Goal: Information Seeking & Learning: Learn about a topic

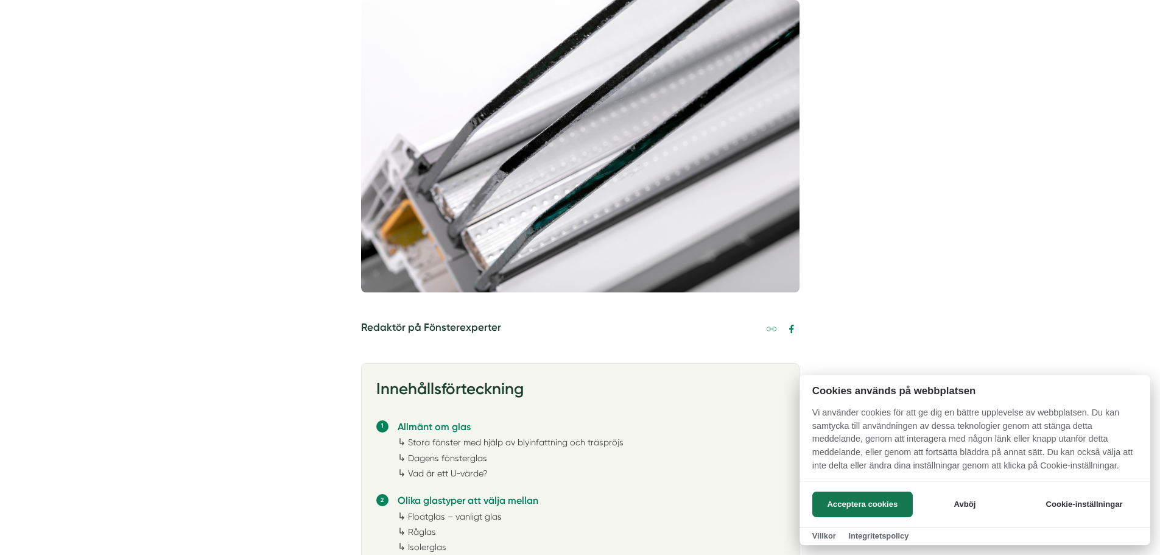
scroll to position [426, 0]
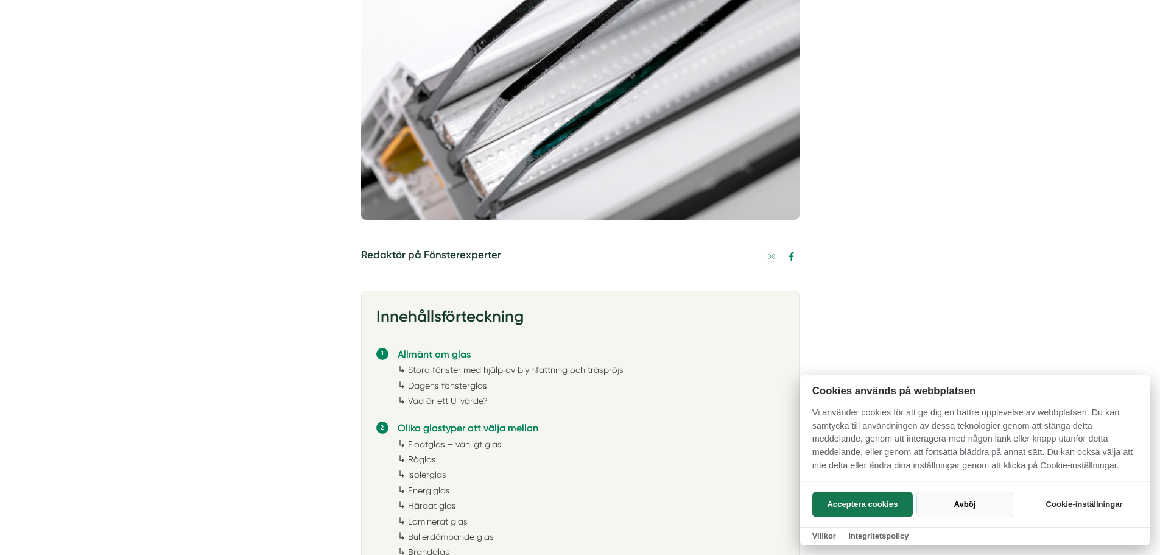
click at [966, 497] on button "Avböj" at bounding box center [964, 504] width 97 height 26
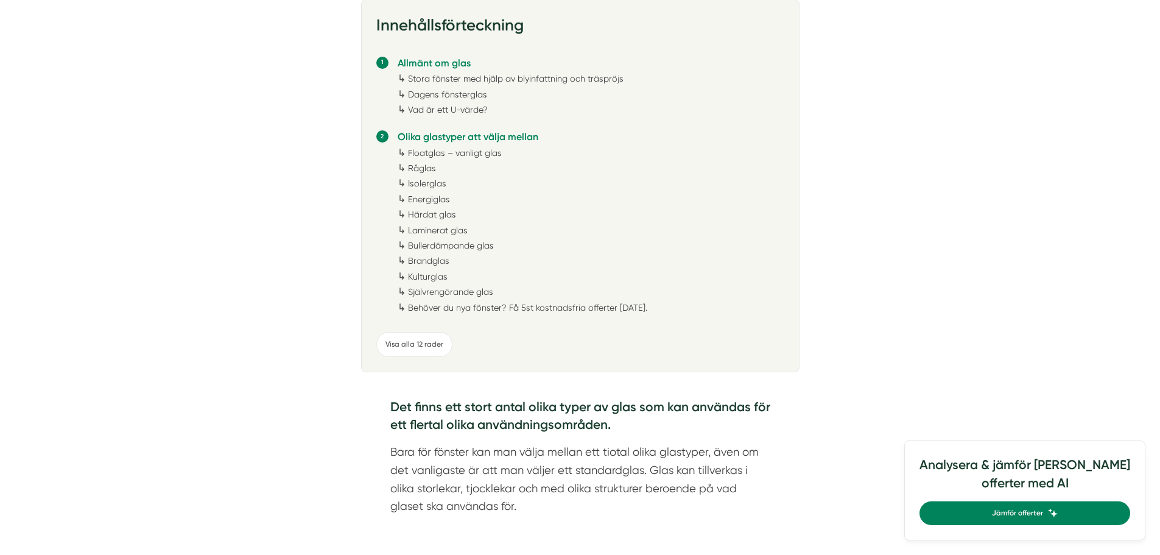
scroll to position [731, 0]
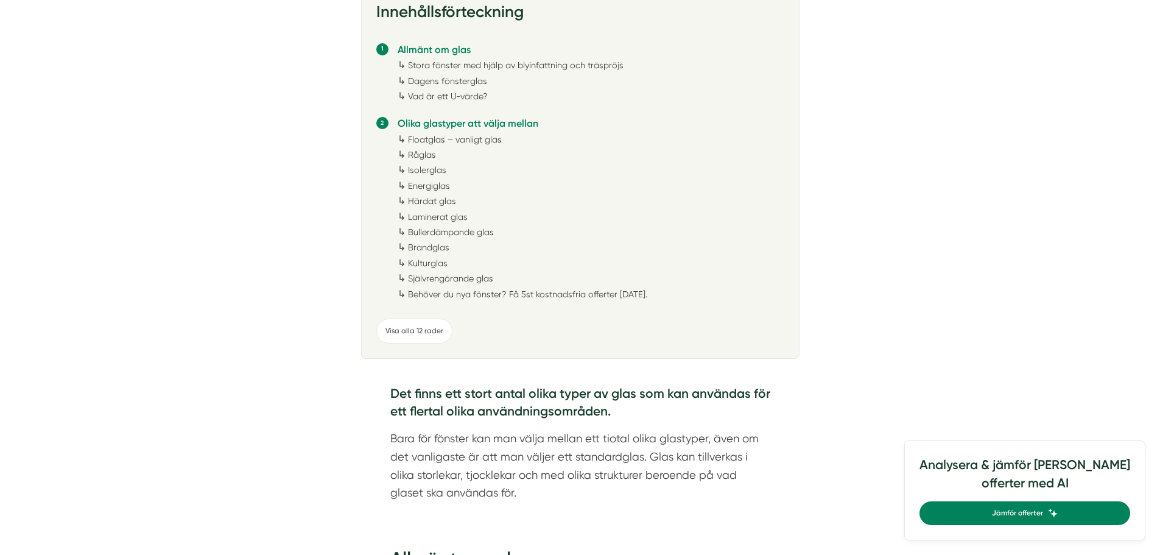
click at [408, 154] on link "Råglas" at bounding box center [422, 155] width 28 height 10
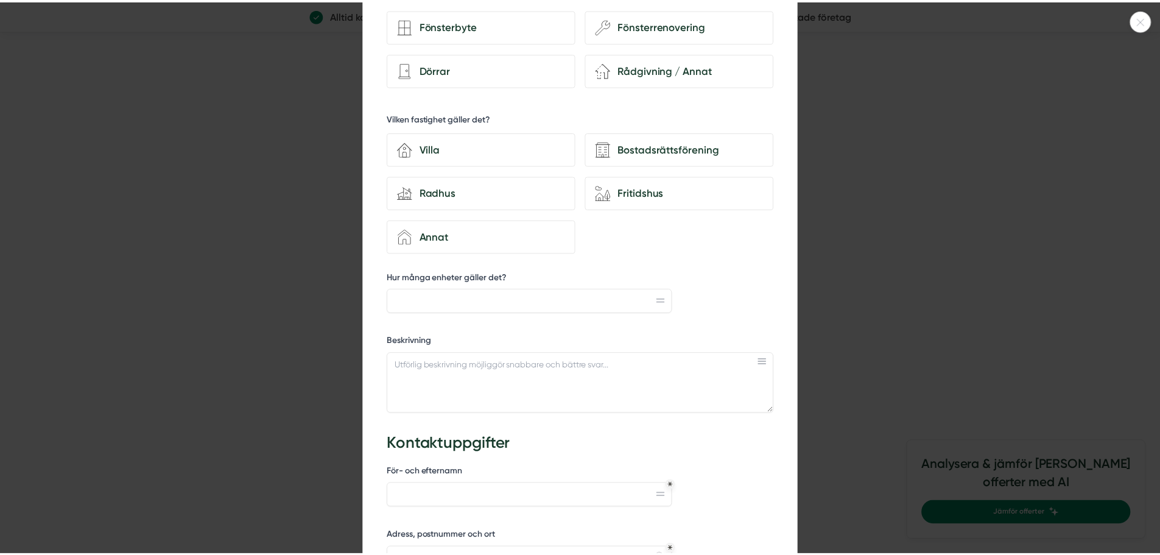
scroll to position [183, 0]
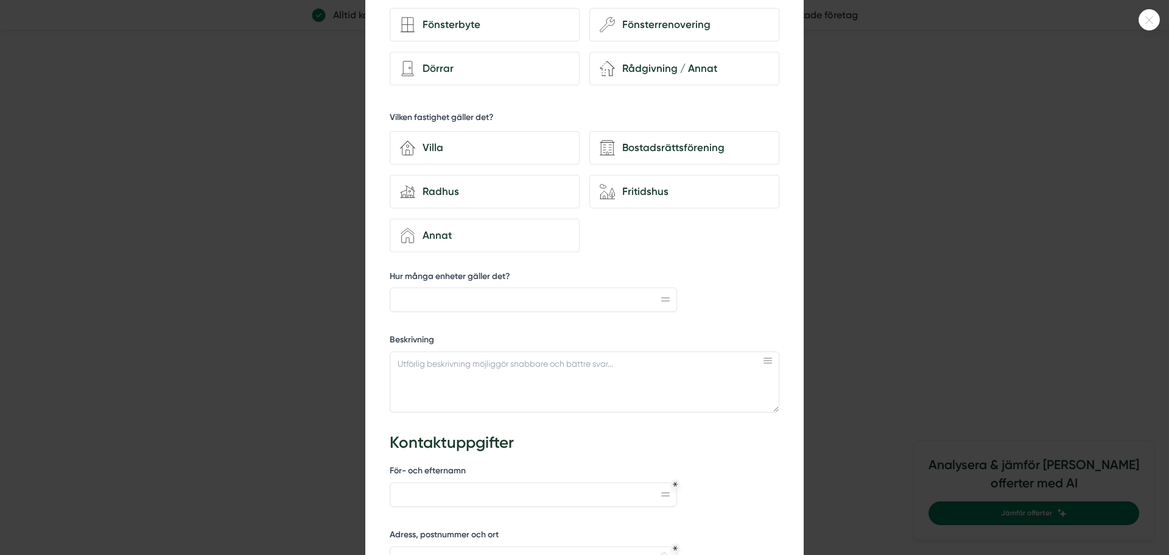
click at [1147, 17] on icon at bounding box center [1149, 19] width 20 height 7
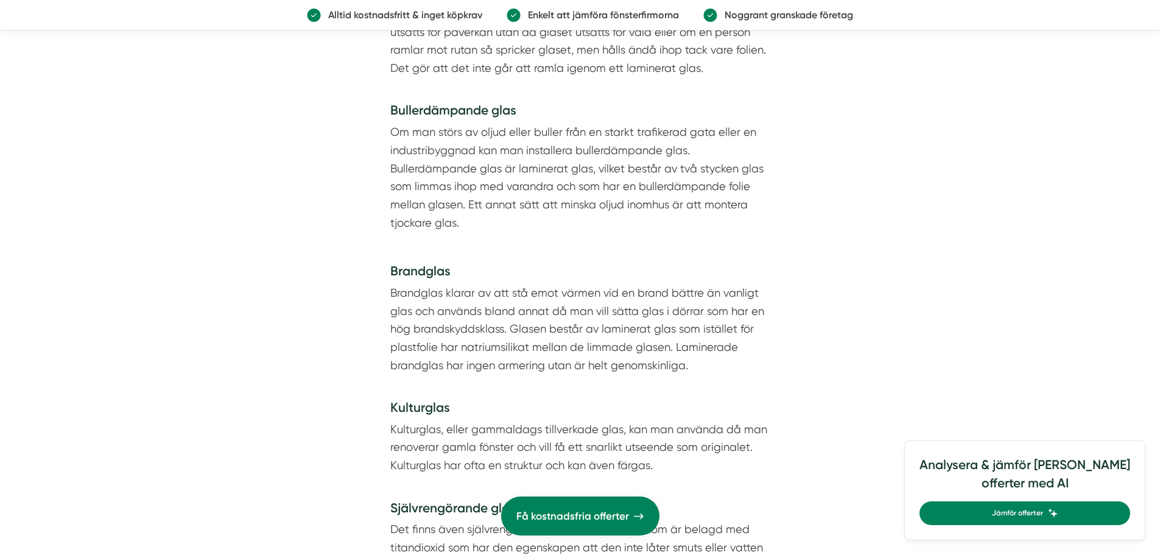
scroll to position [3384, 0]
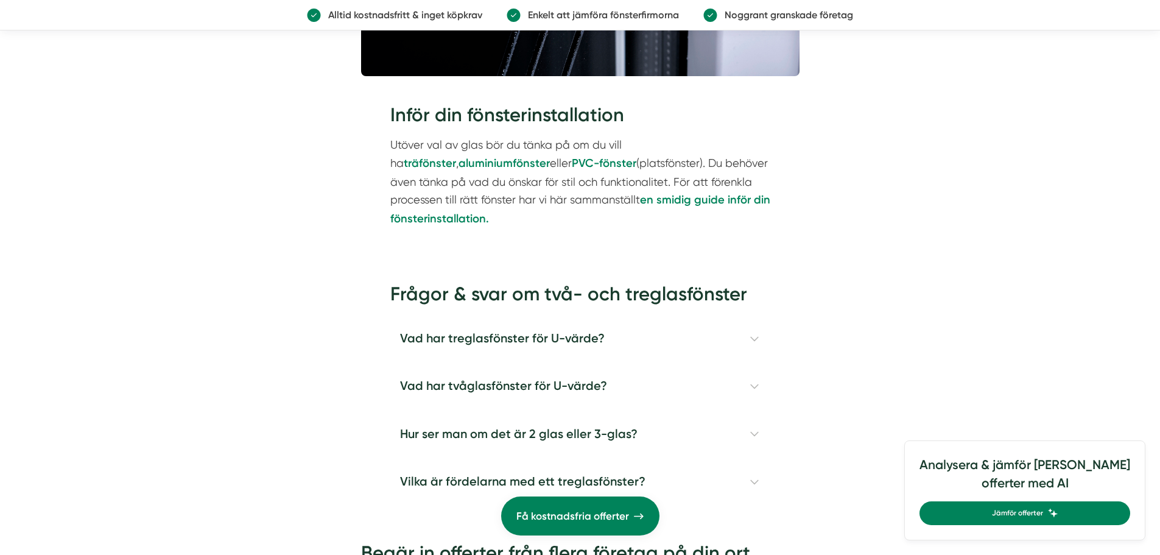
scroll to position [3531, 0]
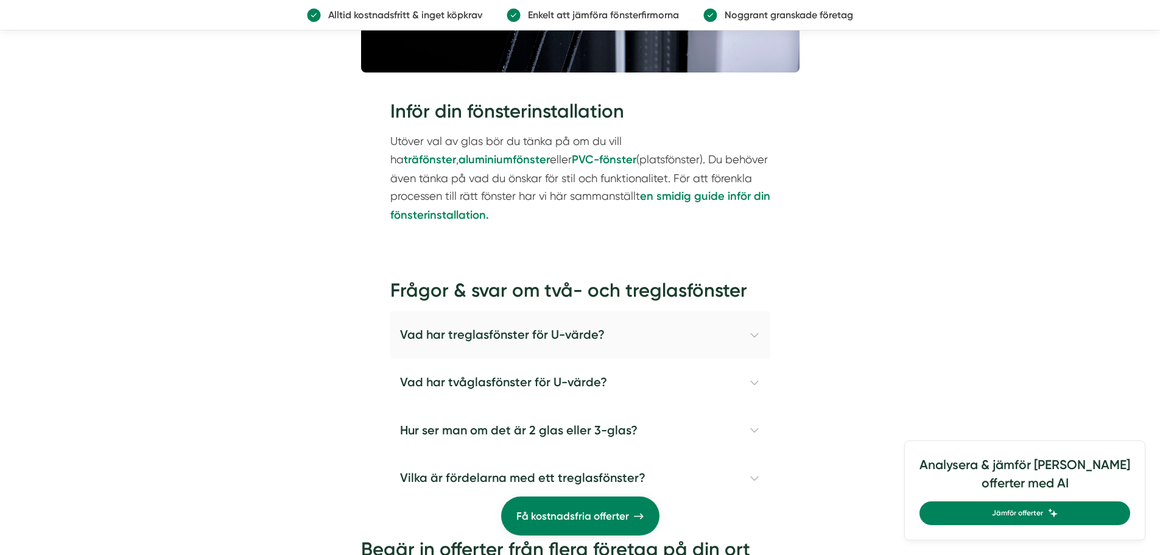
click at [753, 336] on h4 "Vad har treglasfönster för U-värde?" at bounding box center [580, 334] width 380 height 47
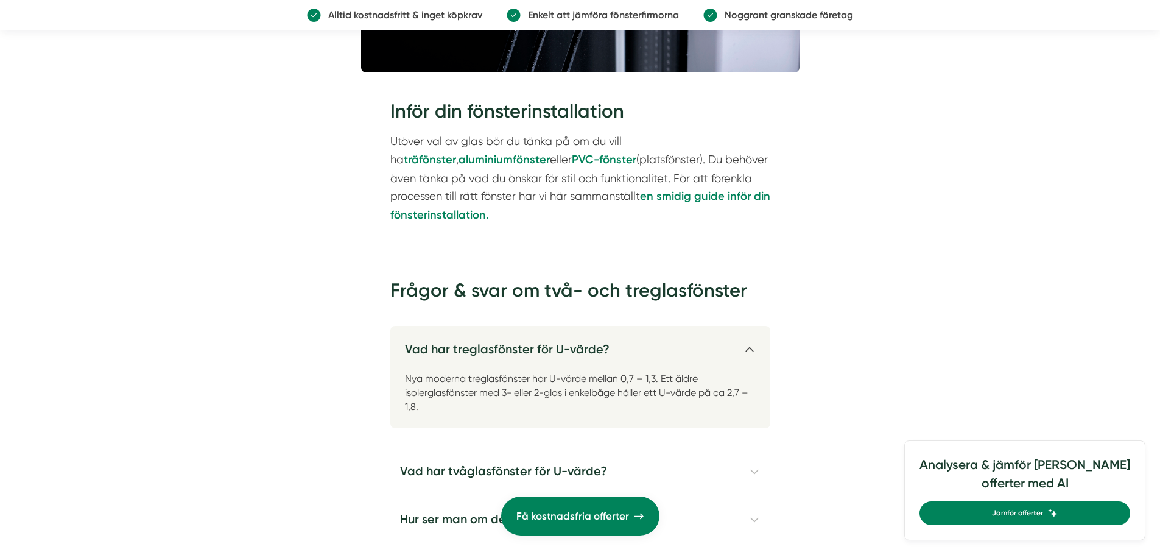
click at [750, 336] on h4 "Vad har treglasfönster för U-värde?" at bounding box center [580, 344] width 380 height 37
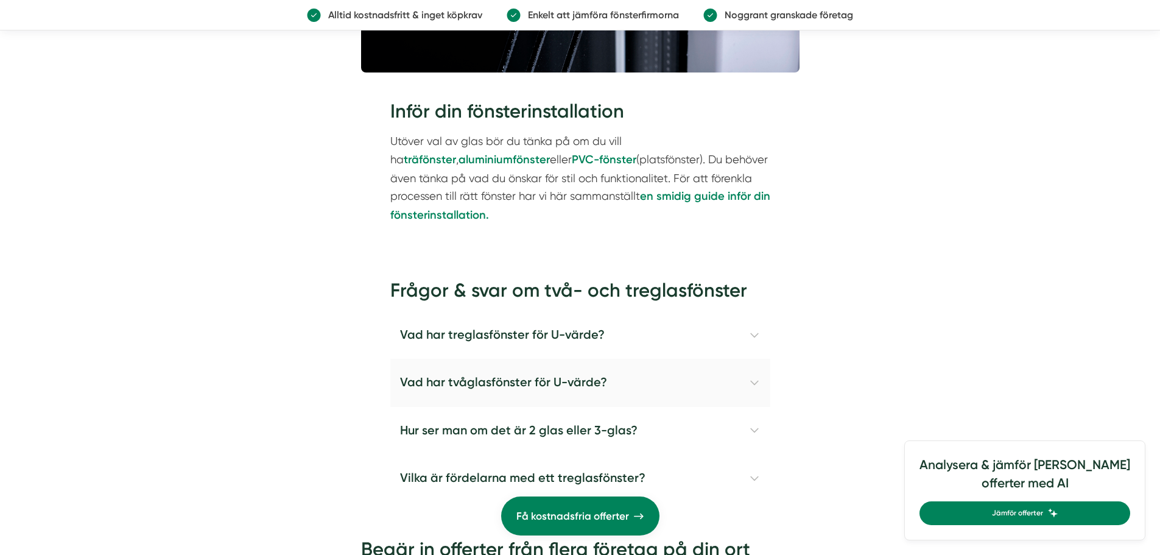
click at [752, 372] on h4 "Vad har tvåglasfönster för U-värde?" at bounding box center [580, 382] width 380 height 47
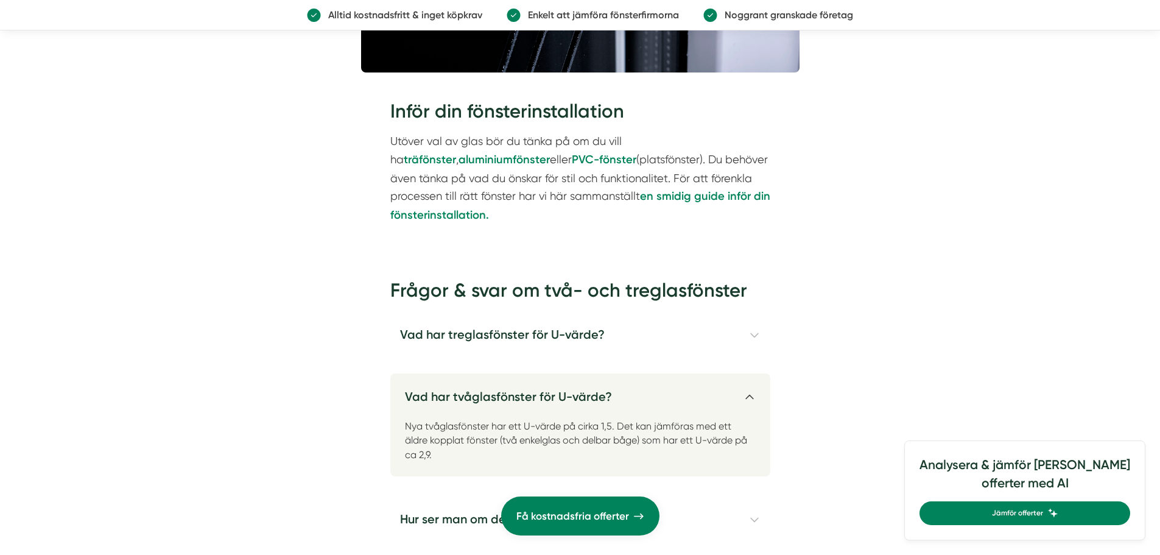
click at [750, 388] on h4 "Vad har tvåglasfönster för U-värde?" at bounding box center [580, 391] width 380 height 37
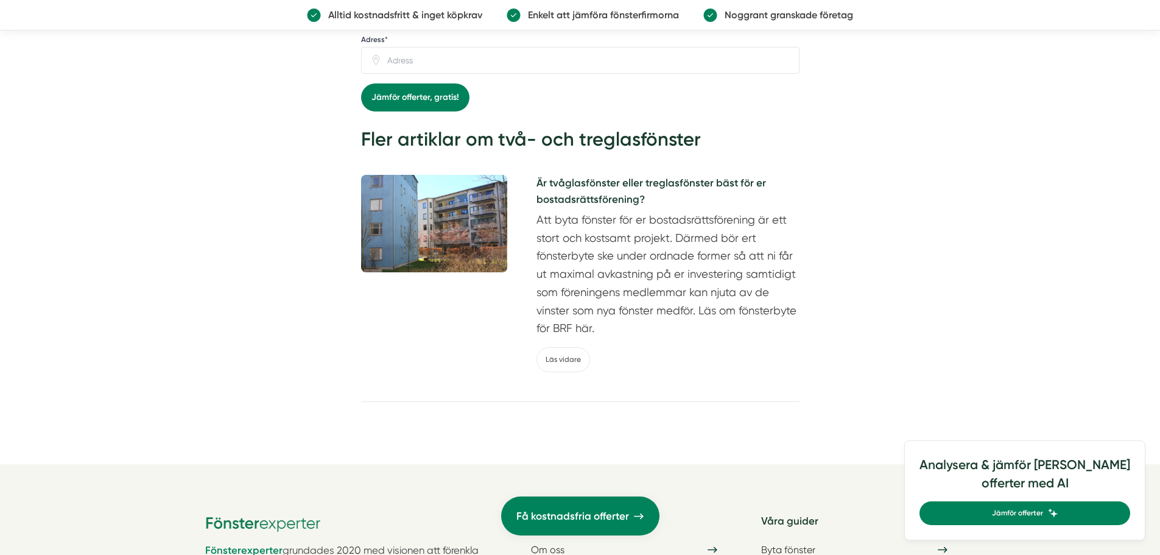
scroll to position [4505, 0]
